Goal: Information Seeking & Learning: Learn about a topic

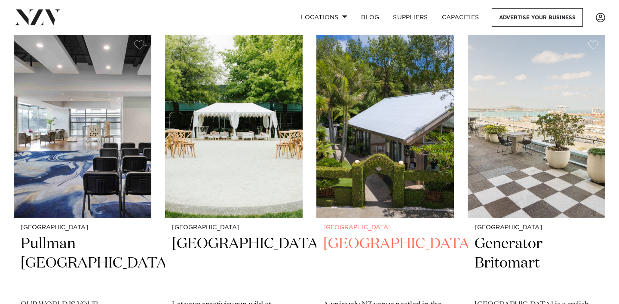
scroll to position [722, 0]
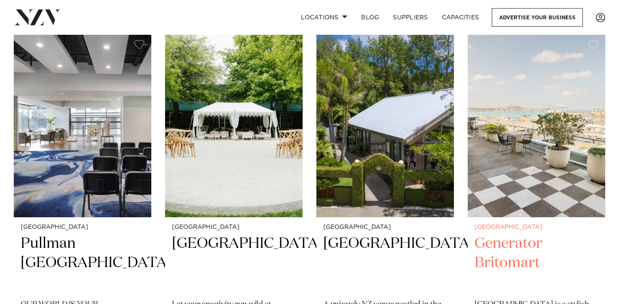
click at [489, 234] on h2 "Generator Britomart" at bounding box center [536, 263] width 124 height 58
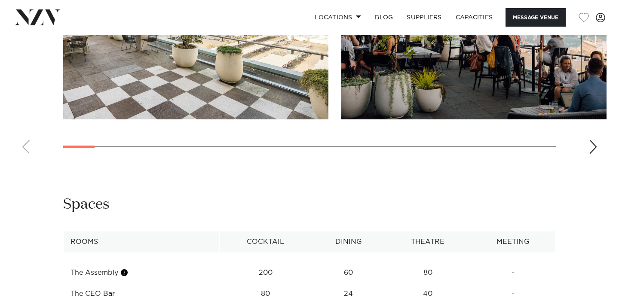
scroll to position [905, 0]
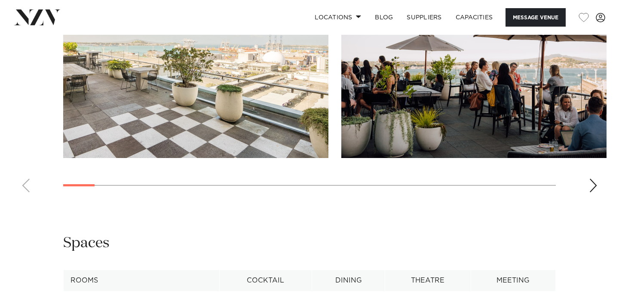
click at [290, 121] on img "1 / 28" at bounding box center [195, 60] width 265 height 195
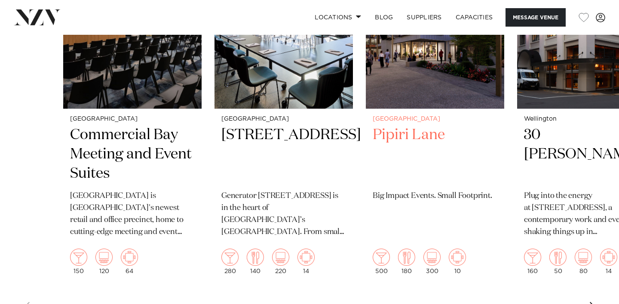
scroll to position [1801, 0]
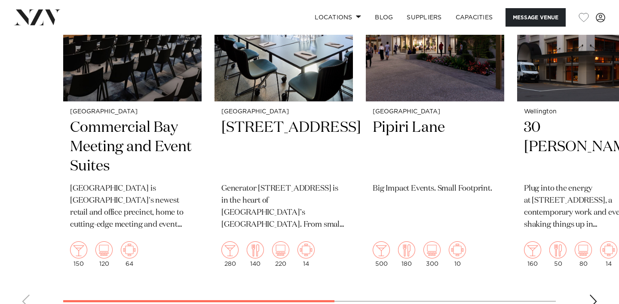
click at [594, 295] on div "Next slide" at bounding box center [593, 302] width 9 height 14
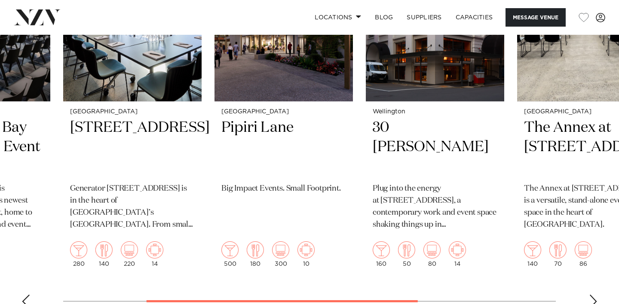
click at [595, 295] on div "Next slide" at bounding box center [593, 302] width 9 height 14
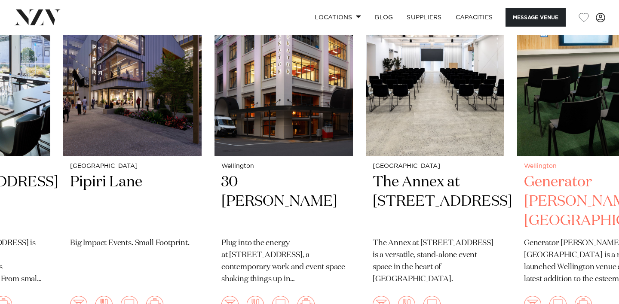
scroll to position [1747, 0]
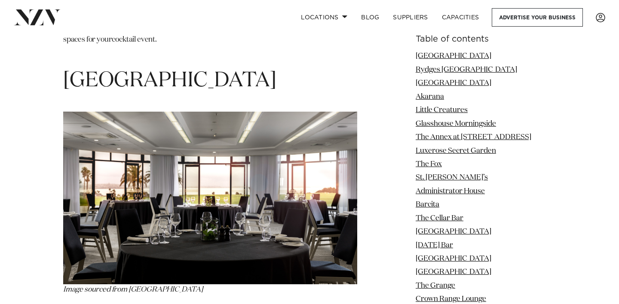
scroll to position [1701, 0]
